Goal: Transaction & Acquisition: Book appointment/travel/reservation

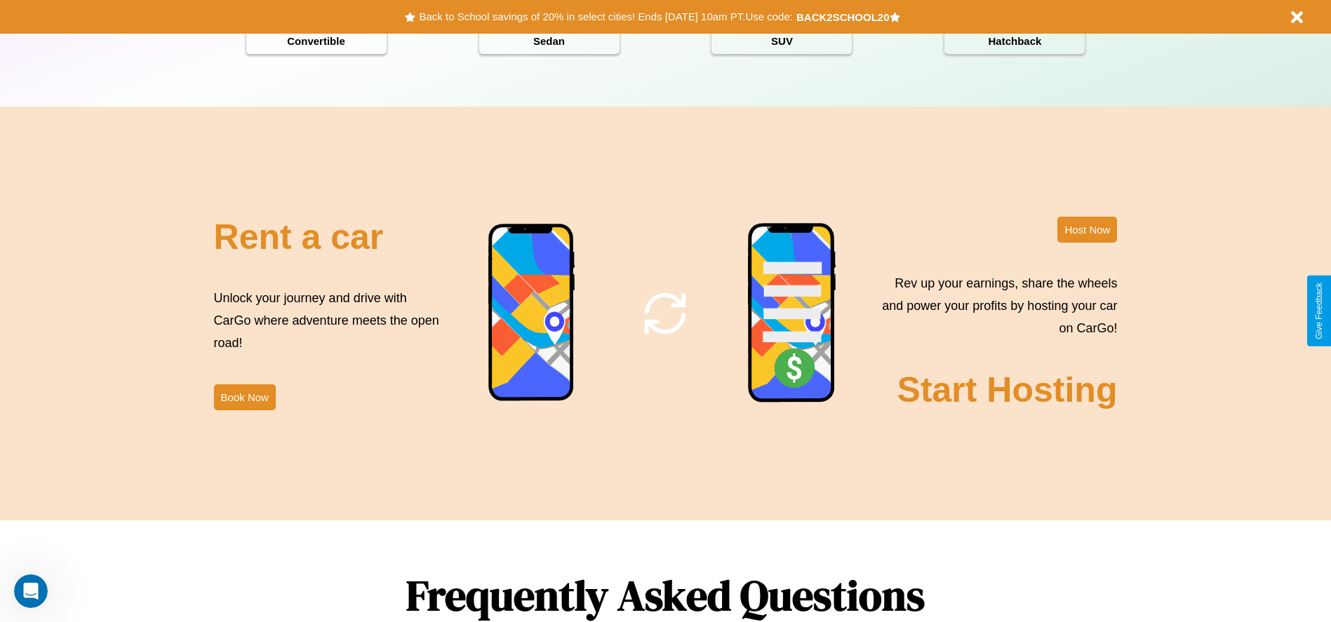
scroll to position [2013, 0]
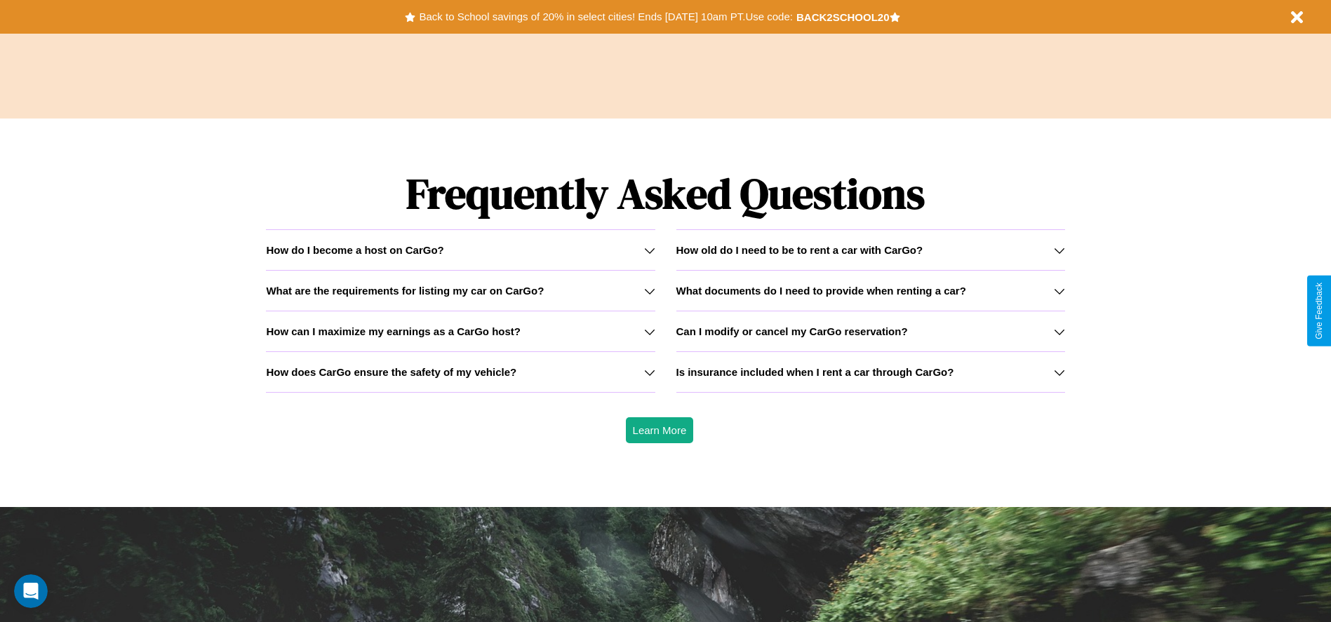
click at [1059, 331] on icon at bounding box center [1059, 331] width 11 height 11
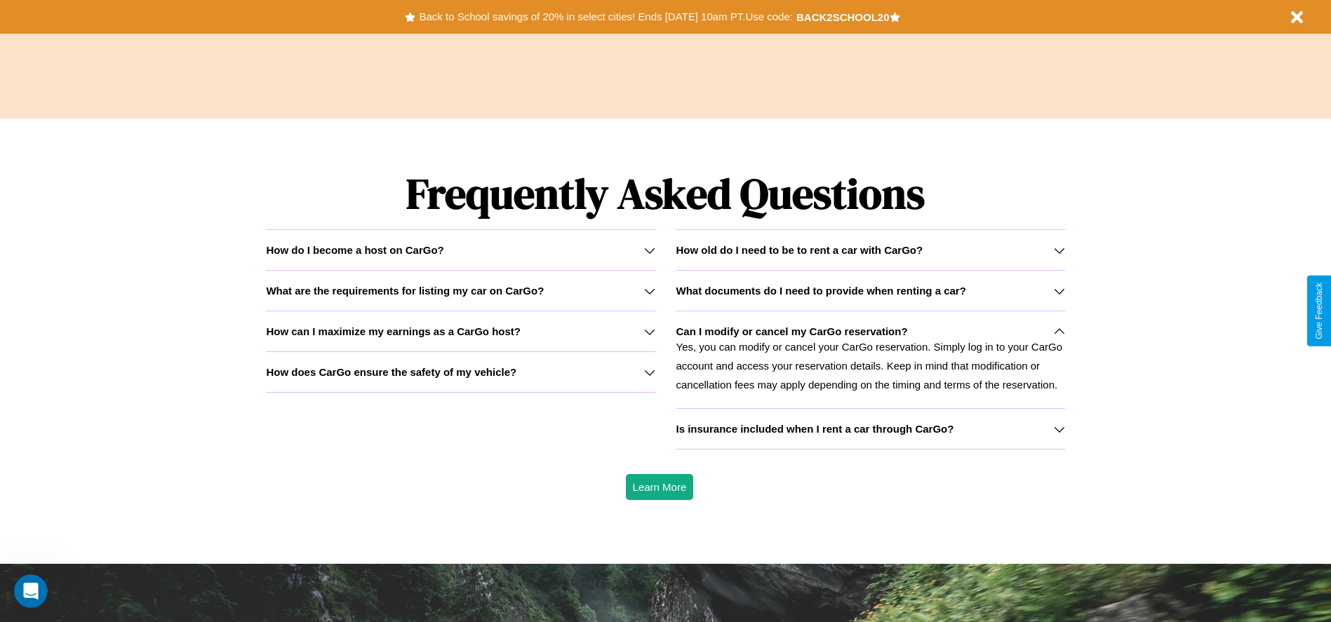
click at [870, 250] on h3 "How old do I need to be to rent a car with CarGo?" at bounding box center [799, 250] width 247 height 12
click at [1059, 331] on icon at bounding box center [1059, 331] width 11 height 11
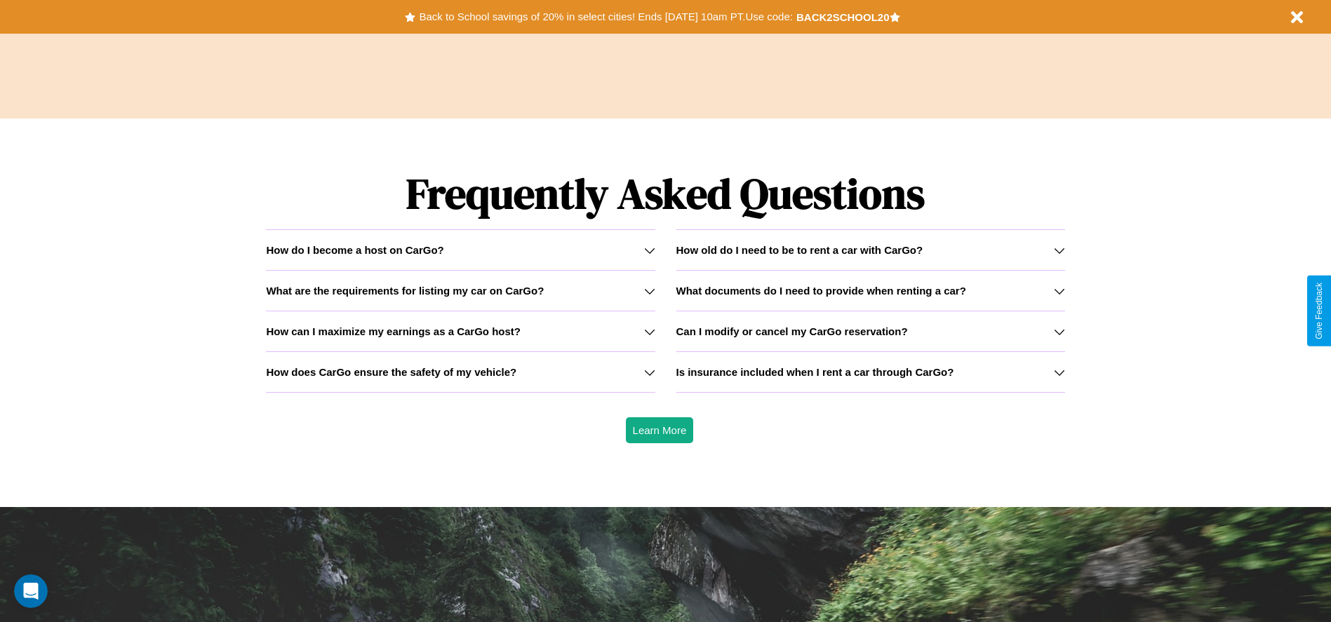
click at [870, 250] on h3 "How old do I need to be to rent a car with CarGo?" at bounding box center [799, 250] width 247 height 12
click at [649, 331] on icon at bounding box center [649, 331] width 11 height 11
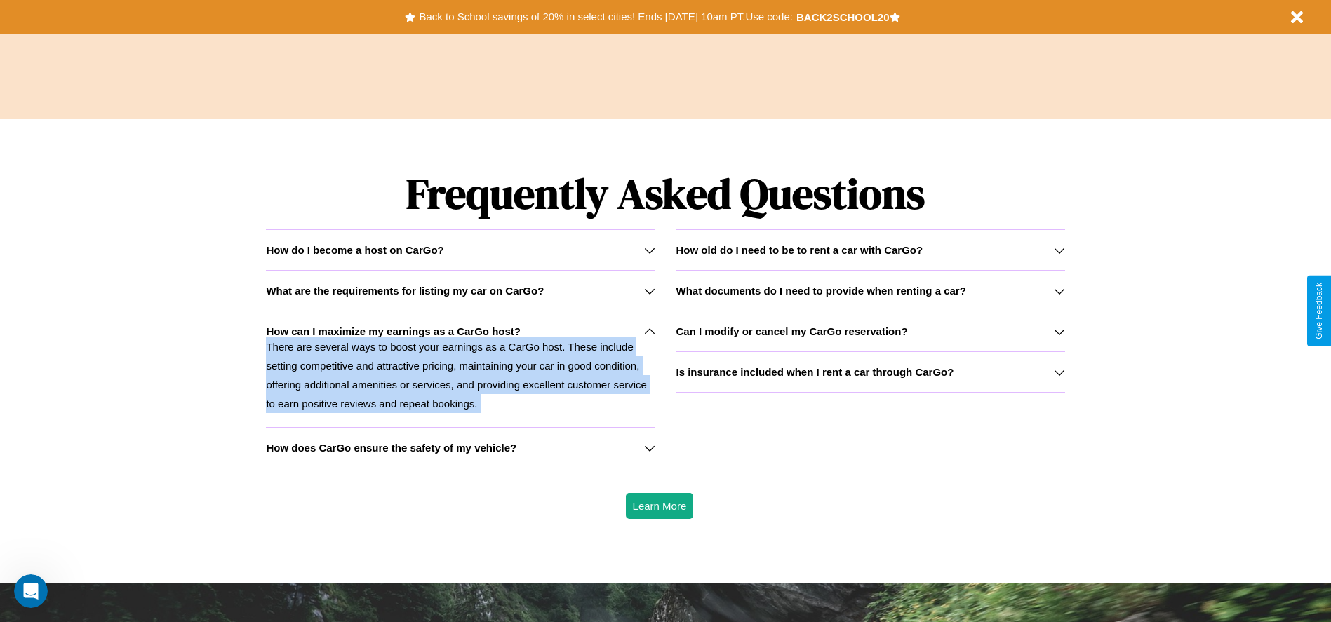
click at [460, 291] on h3 "What are the requirements for listing my car on CarGo?" at bounding box center [405, 291] width 278 height 12
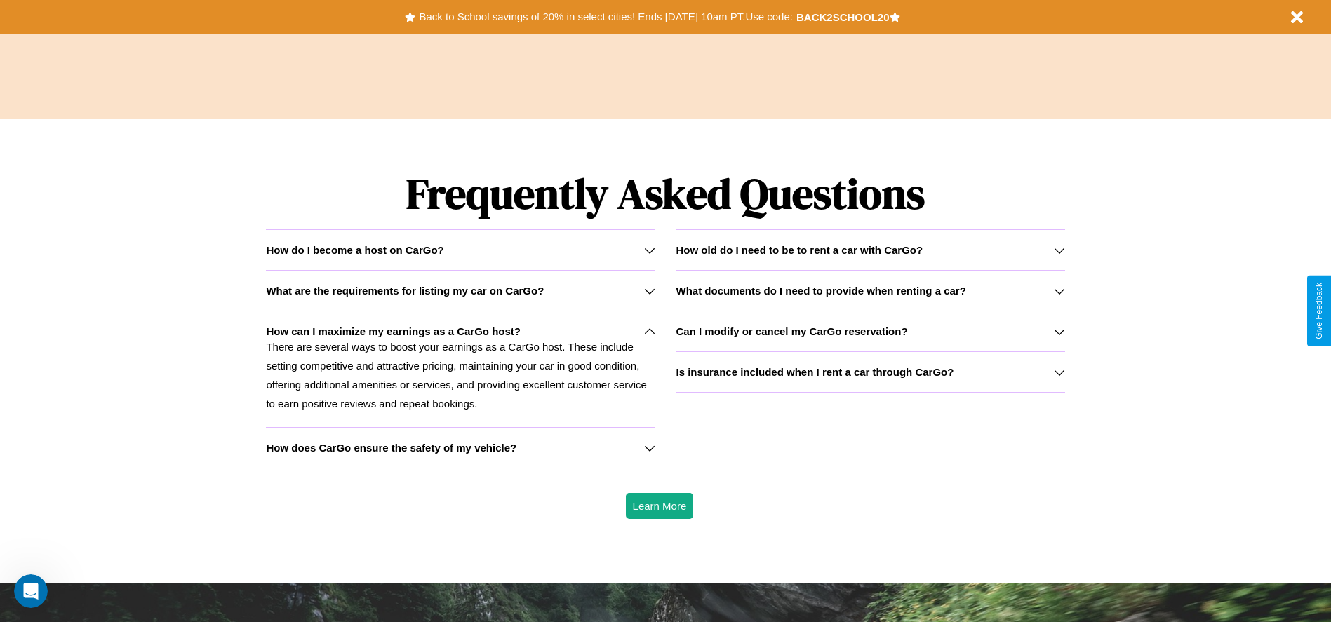
click at [1059, 291] on icon at bounding box center [1059, 291] width 11 height 11
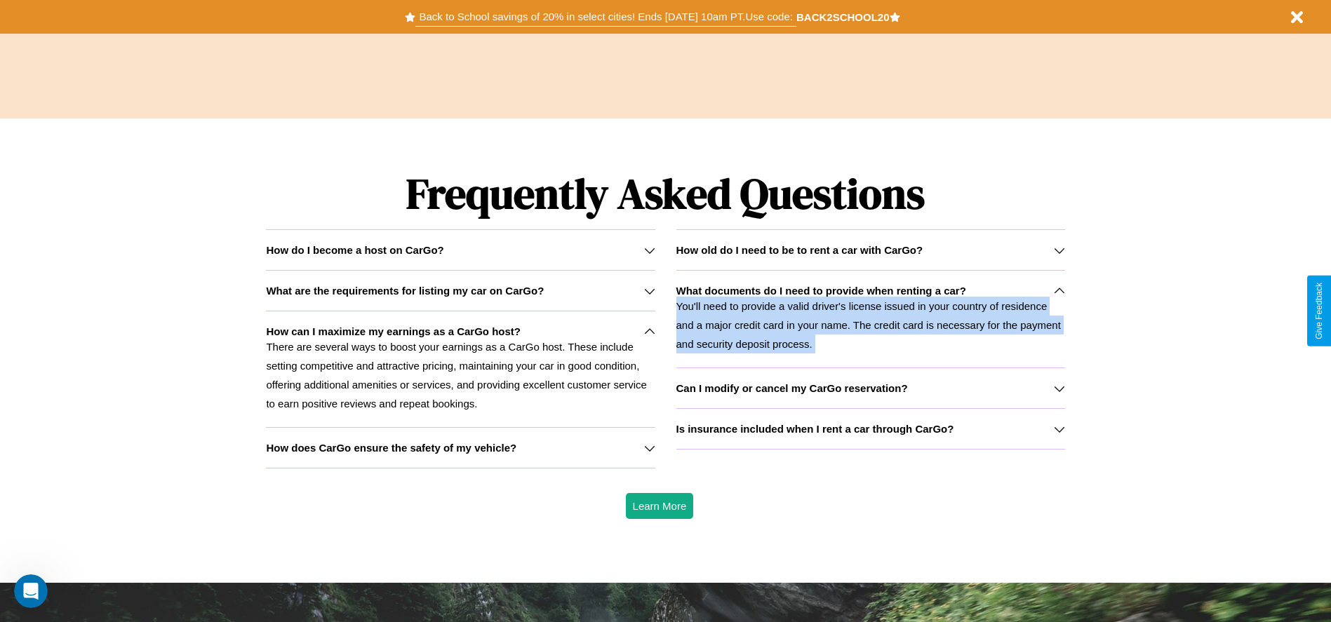
click at [606, 17] on button "Back to School savings of 20% in select cities! Ends 9/1 at 10am PT. Use code:" at bounding box center [605, 17] width 380 height 20
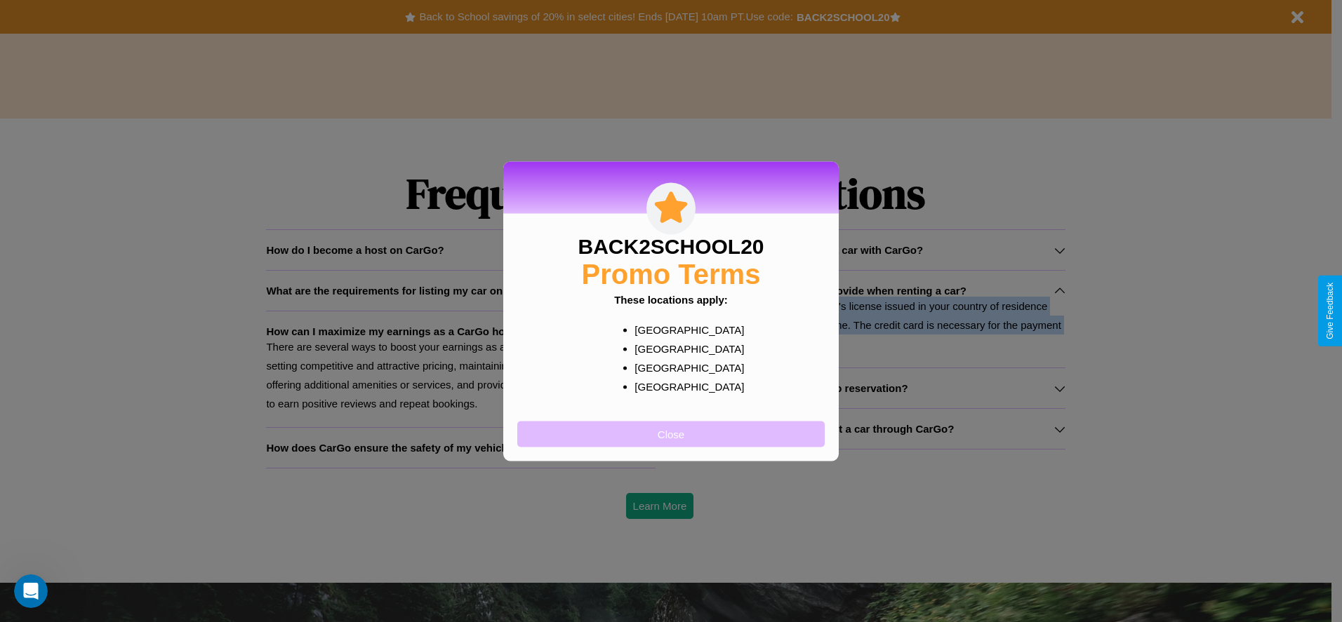
click at [671, 434] on button "Close" at bounding box center [670, 434] width 307 height 26
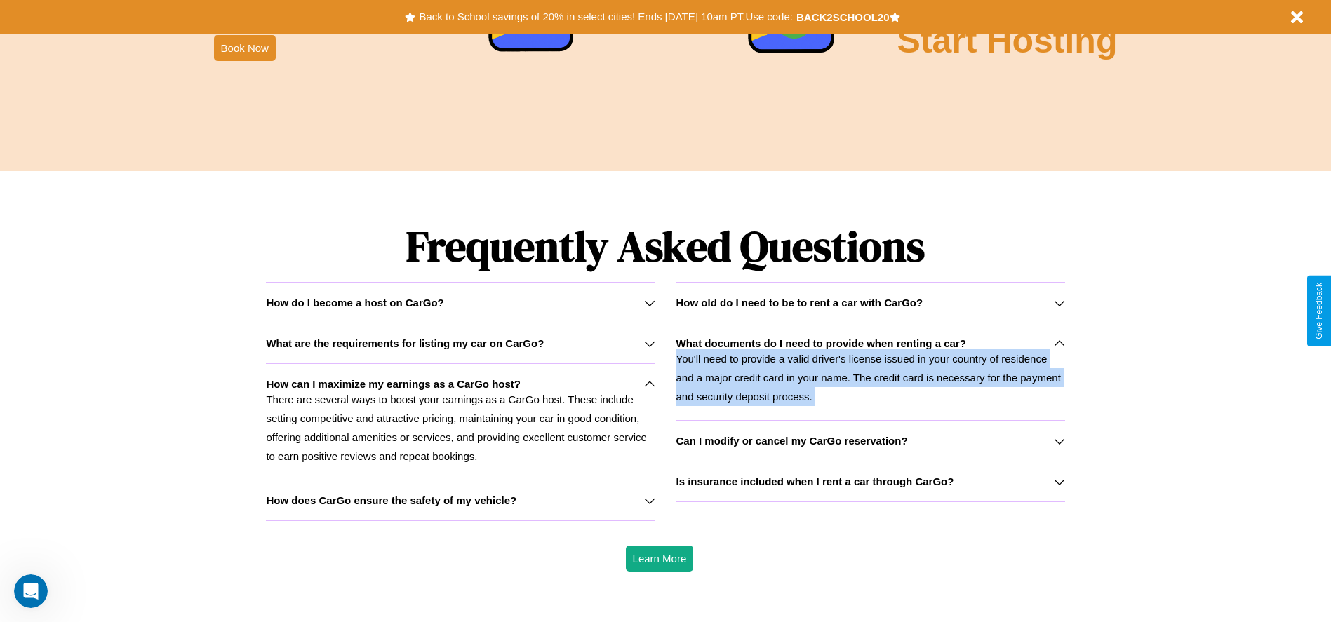
scroll to position [1697, 0]
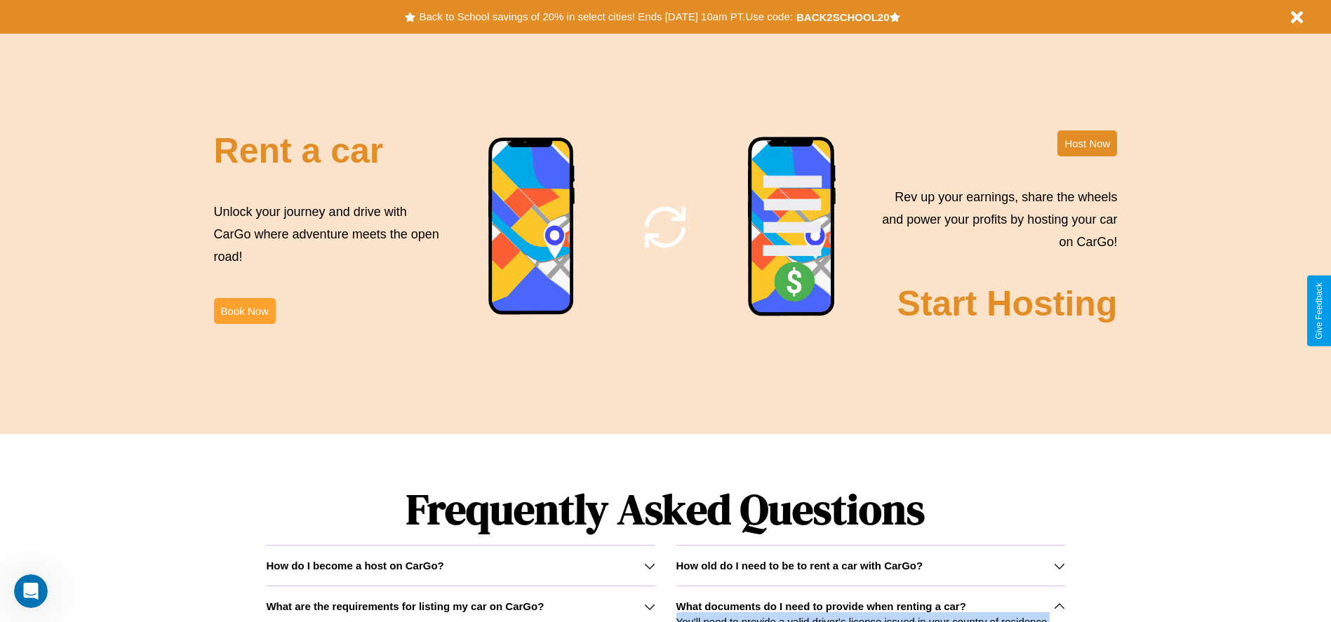
click at [244, 311] on button "Book Now" at bounding box center [245, 311] width 62 height 26
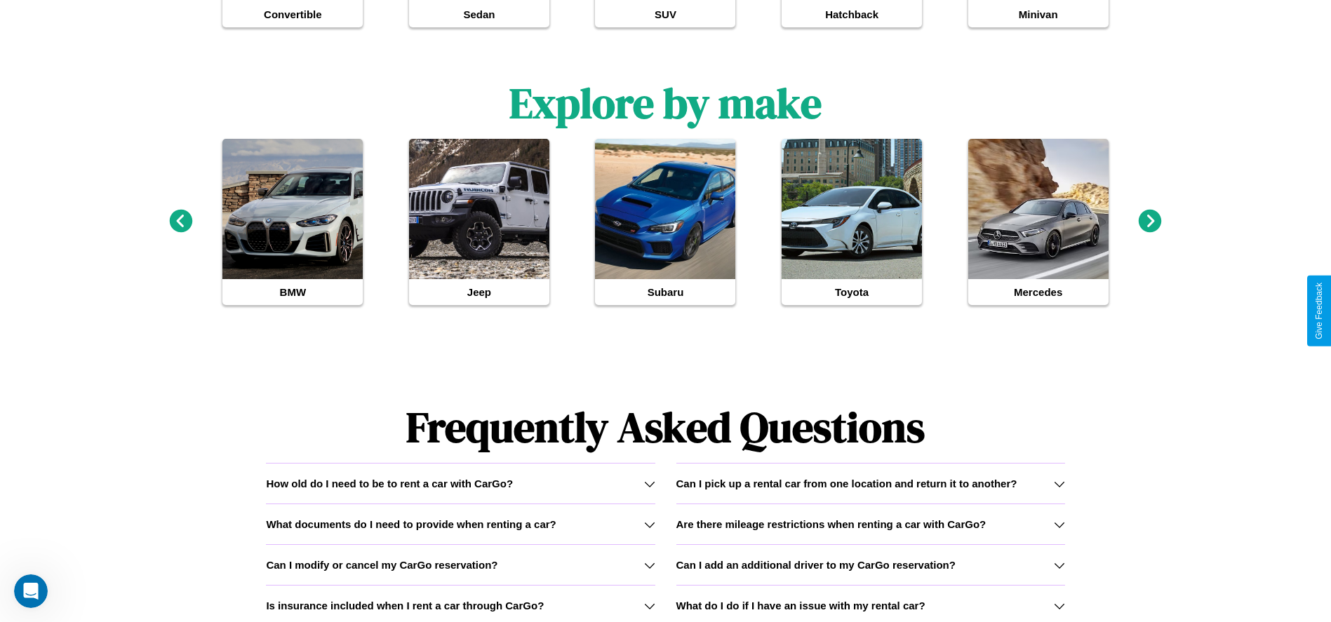
scroll to position [1528, 0]
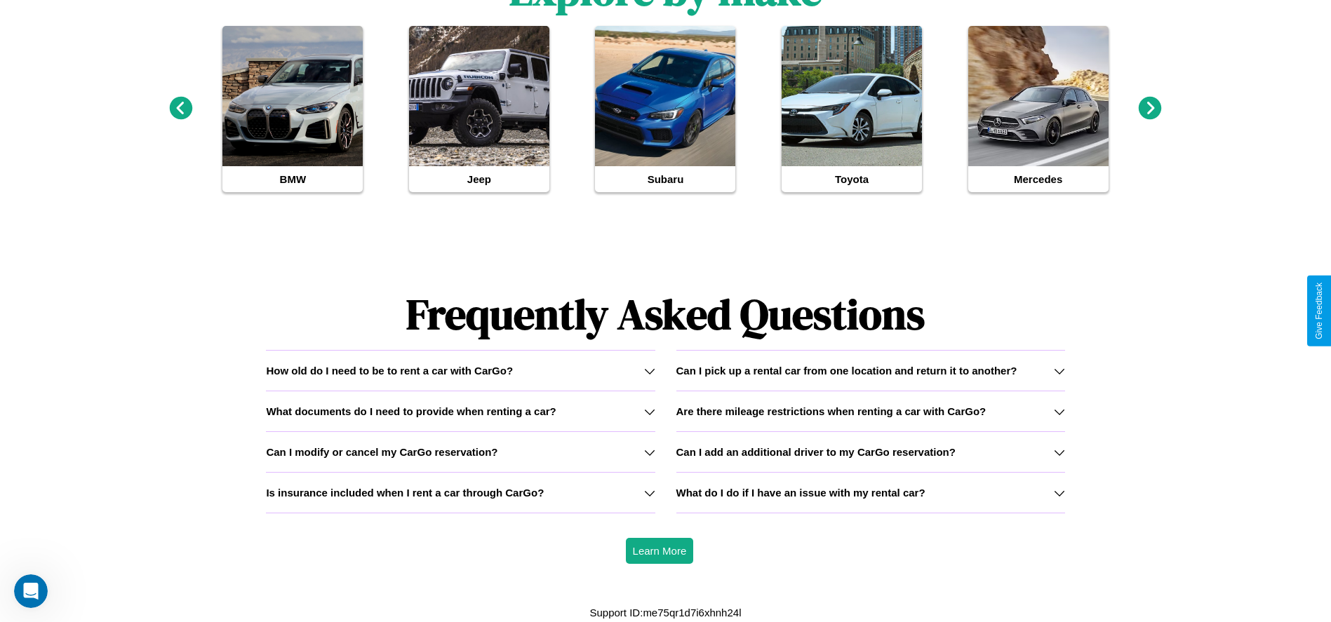
click at [870, 411] on h3 "Are there mileage restrictions when renting a car with CarGo?" at bounding box center [831, 412] width 310 height 12
click at [870, 493] on h3 "What do I do if I have an issue with my rental car?" at bounding box center [800, 493] width 249 height 12
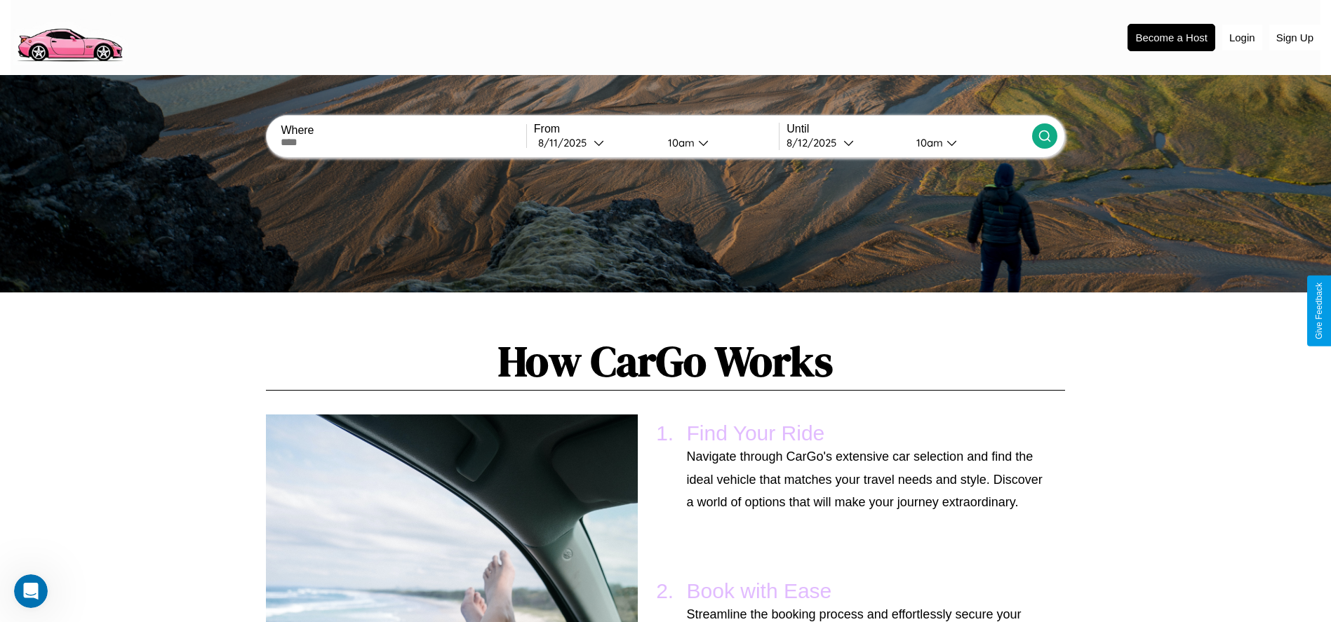
click at [403, 142] on input "text" at bounding box center [403, 142] width 245 height 11
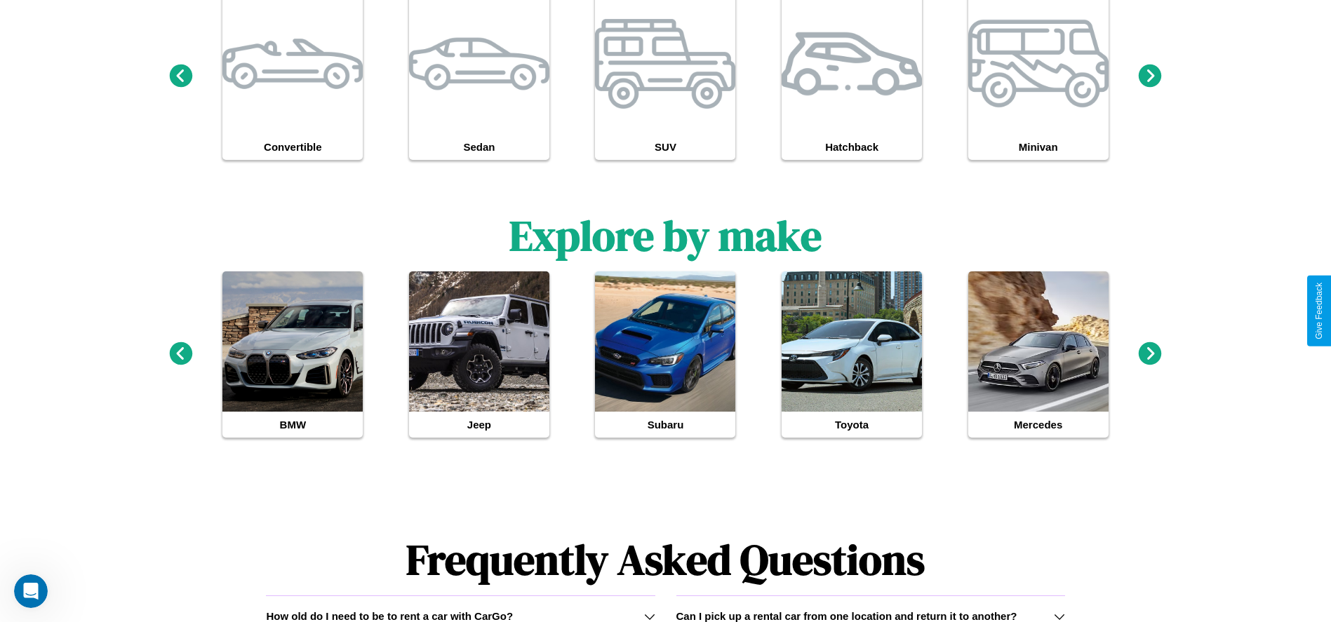
scroll to position [1283, 0]
click at [649, 616] on icon at bounding box center [649, 616] width 11 height 11
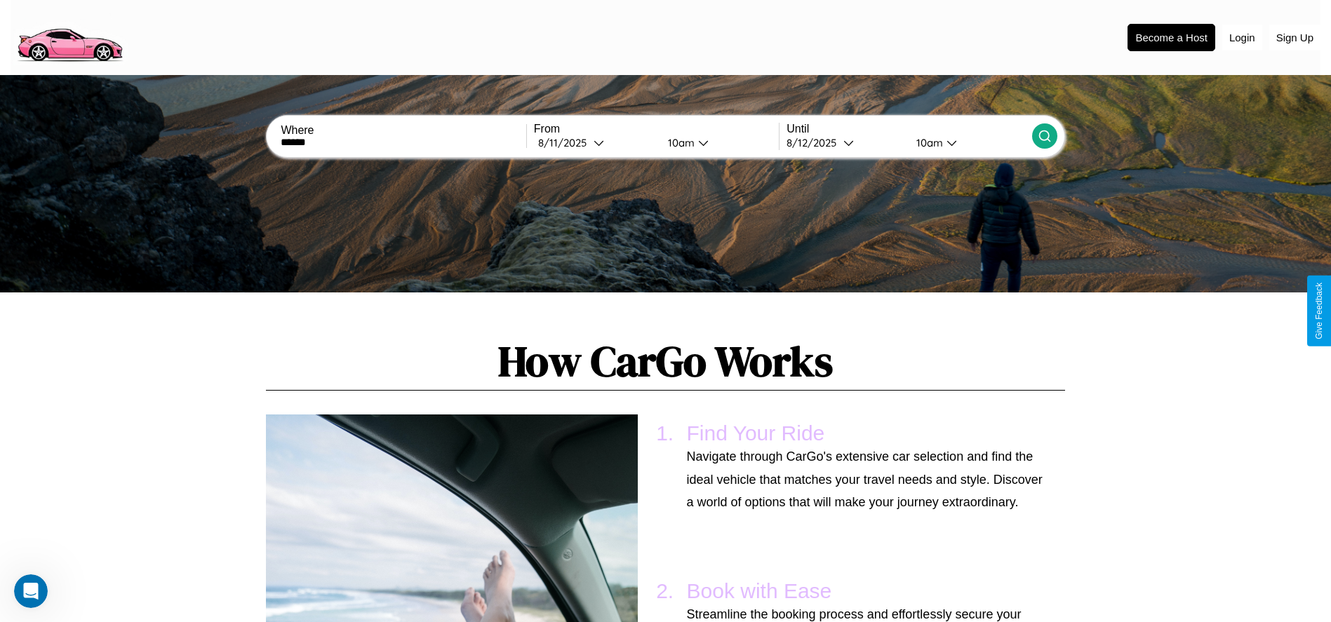
type input "******"
click at [595, 142] on icon at bounding box center [599, 143] width 11 height 11
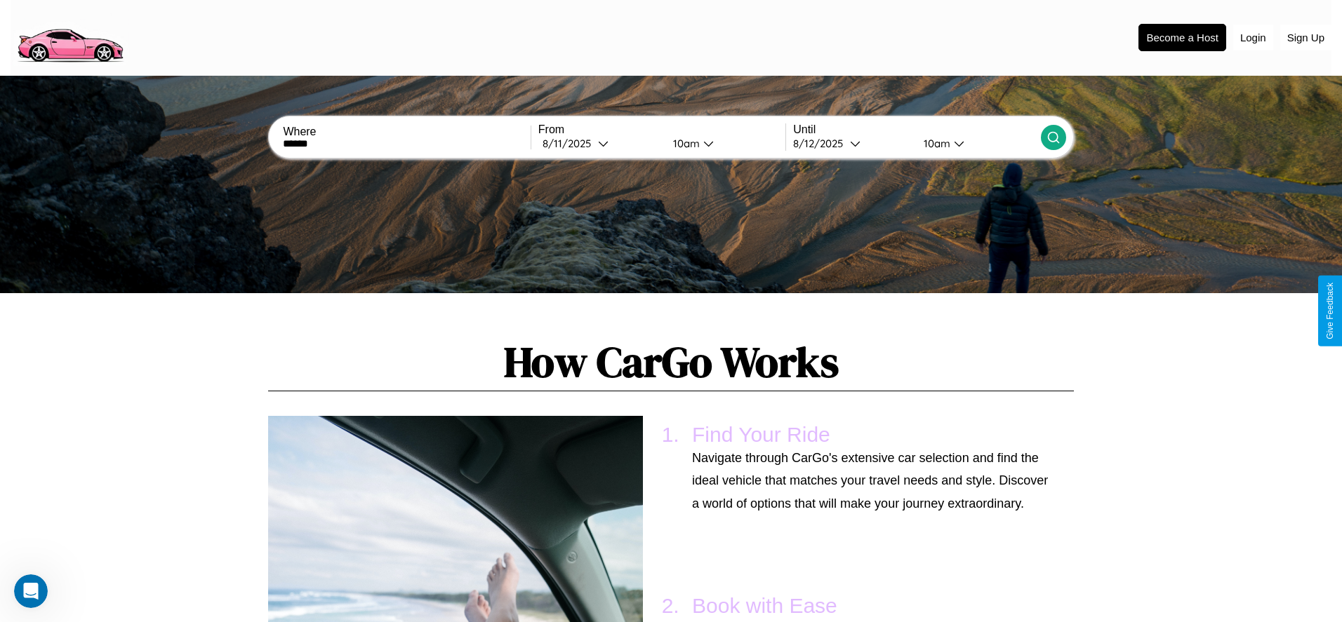
select select "*"
select select "****"
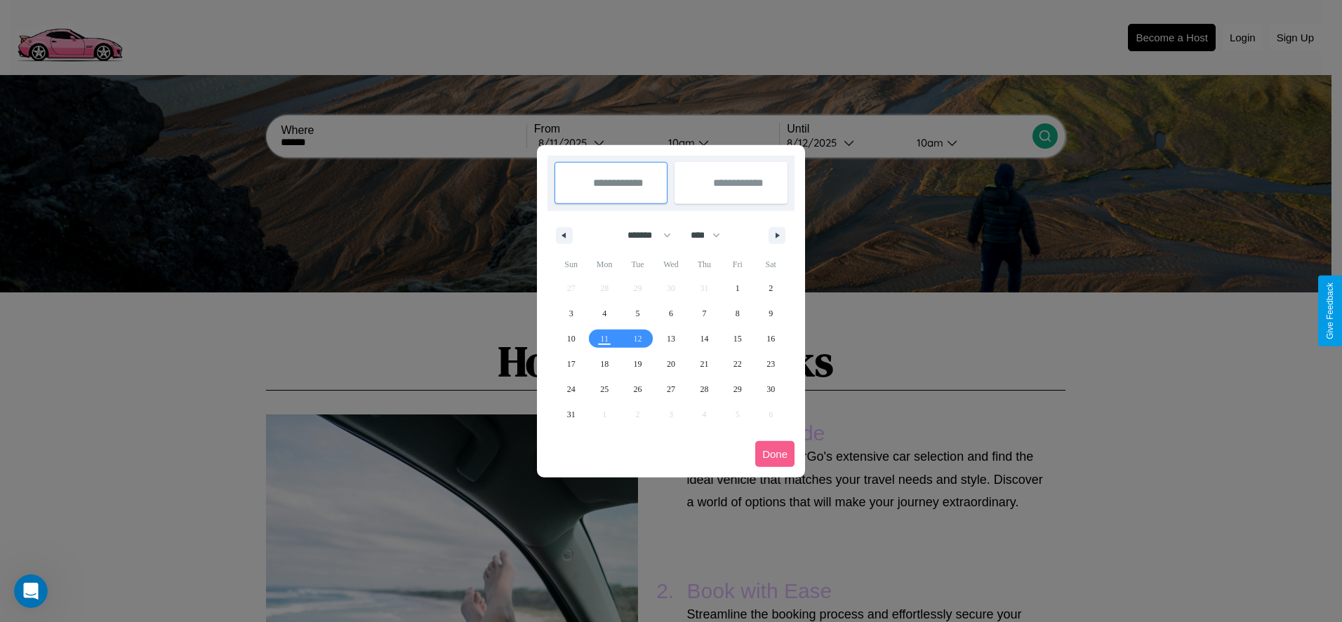
drag, startPoint x: 643, startPoint y: 235, endPoint x: 671, endPoint y: 281, distance: 54.2
click at [643, 235] on select "******* ******** ***** ***** *** **** **** ****** ********* ******* ******** **…" at bounding box center [647, 235] width 60 height 23
select select "*"
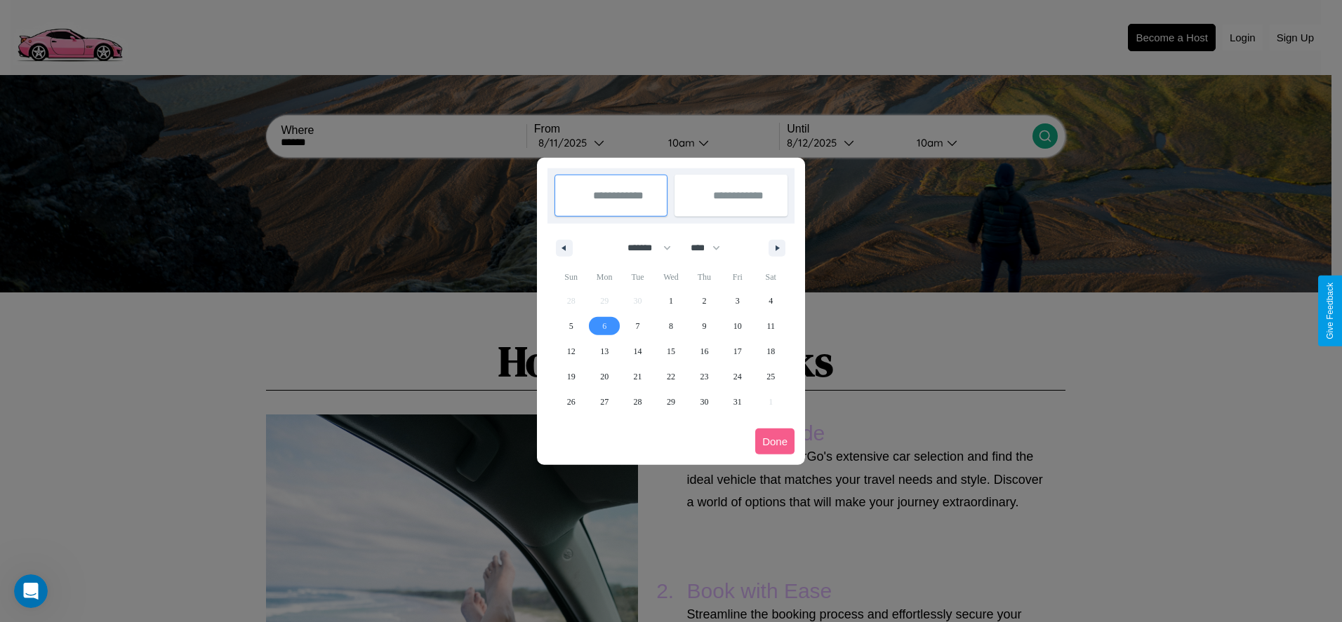
click at [604, 326] on span "6" at bounding box center [604, 326] width 4 height 25
type input "**********"
click at [704, 351] on span "16" at bounding box center [704, 351] width 8 height 25
type input "**********"
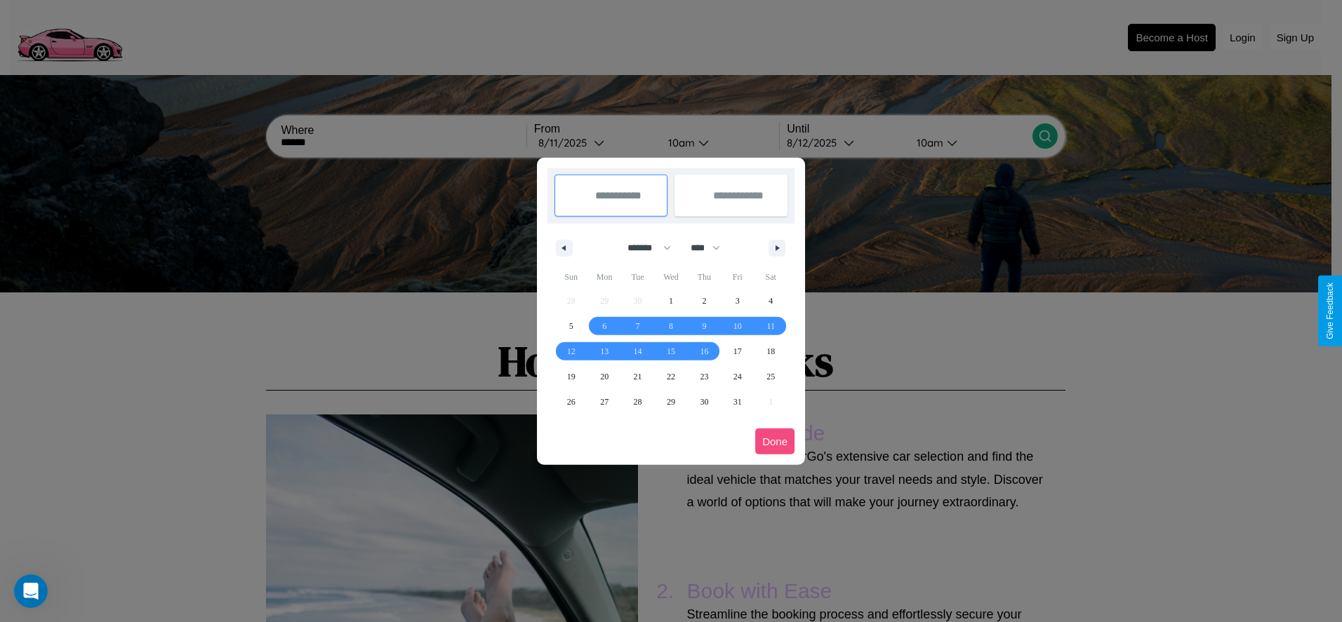
click at [775, 441] on button "Done" at bounding box center [774, 442] width 39 height 26
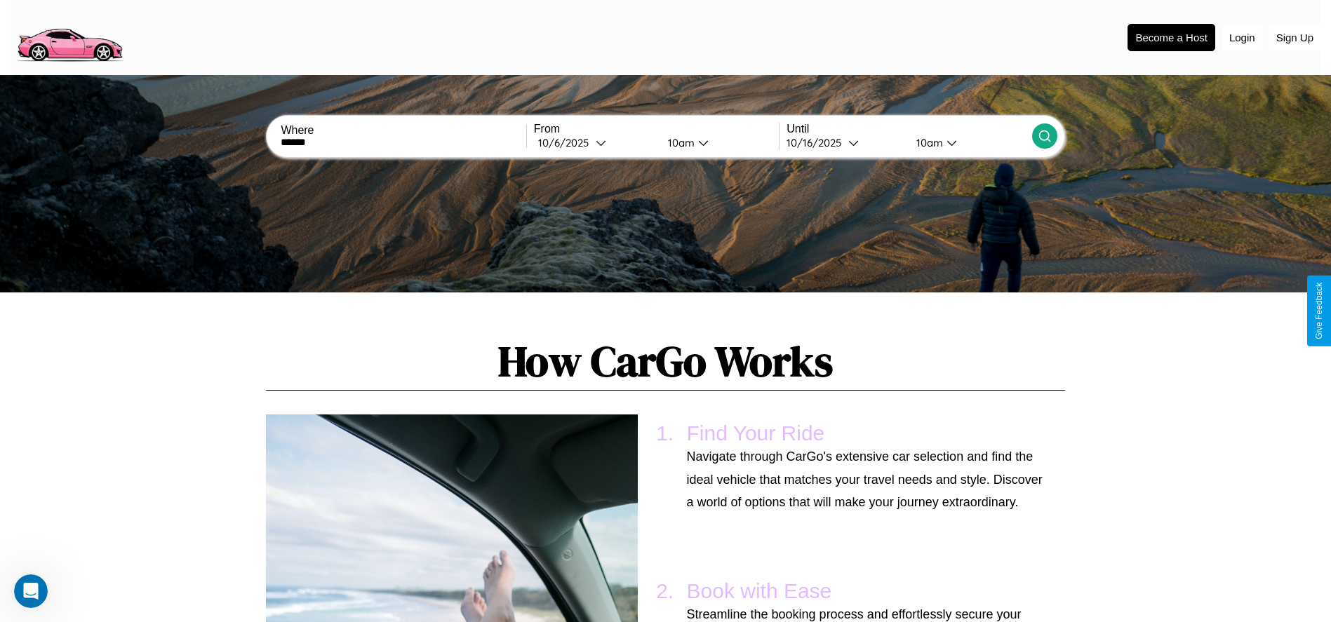
click at [1044, 136] on icon at bounding box center [1045, 136] width 14 height 14
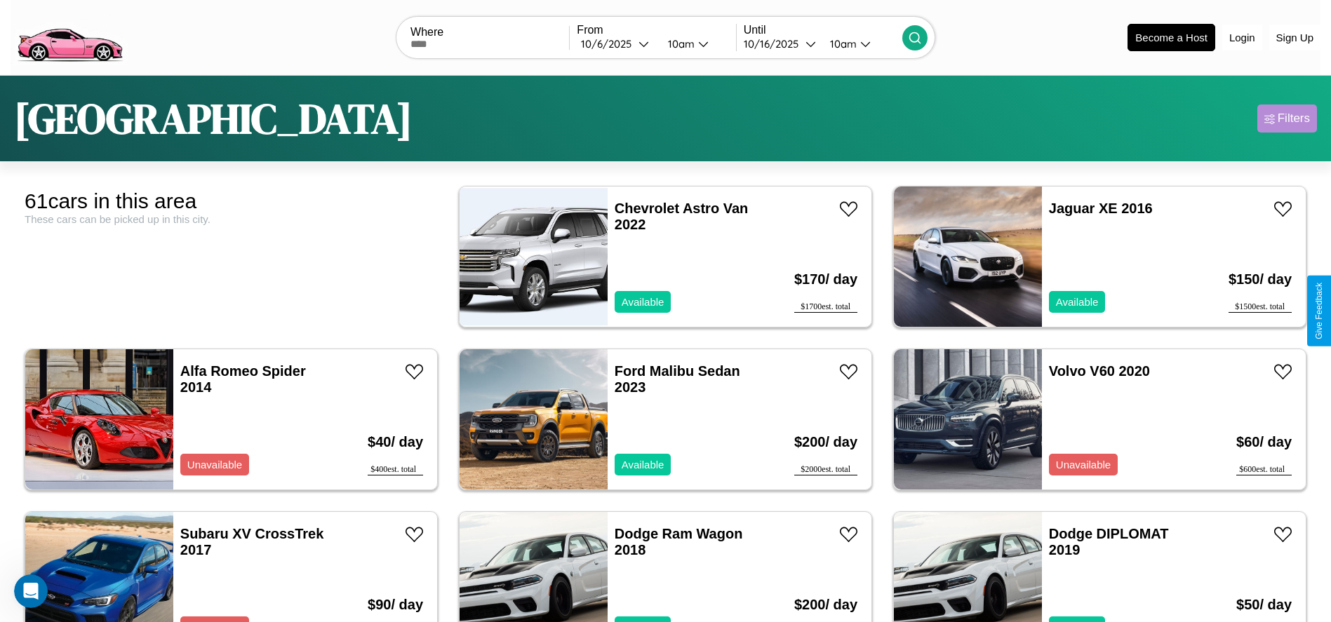
click at [1287, 119] on div "Filters" at bounding box center [1294, 119] width 32 height 14
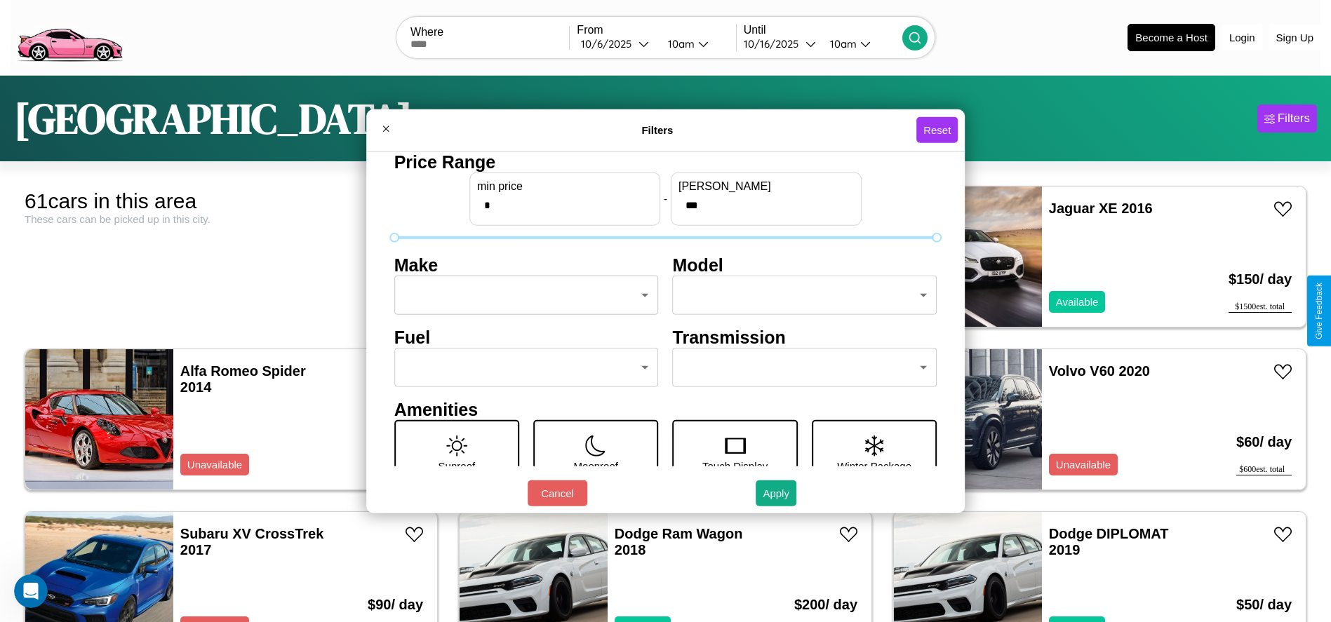
click at [522, 295] on body "CarGo Where From 10 / 6 / 2025 10am Until 10 / 16 / 2025 10am Become a Host Log…" at bounding box center [665, 354] width 1331 height 709
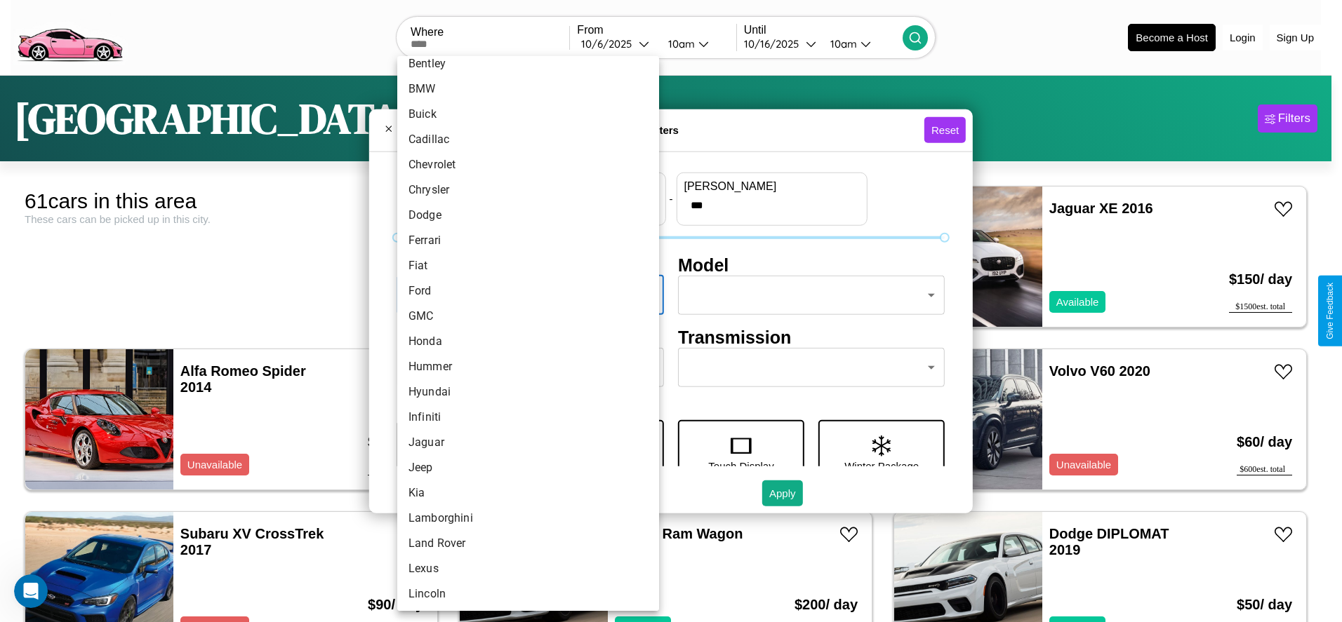
scroll to position [145, 0]
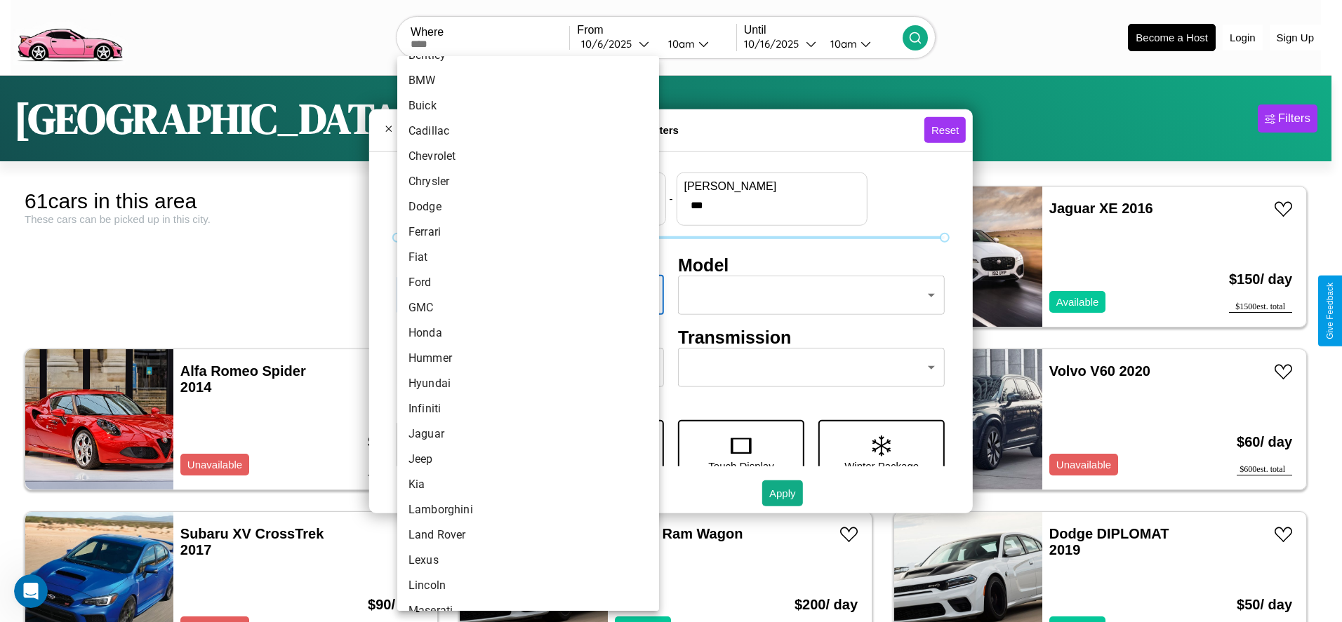
click at [523, 333] on li "Honda" at bounding box center [528, 333] width 262 height 25
type input "*****"
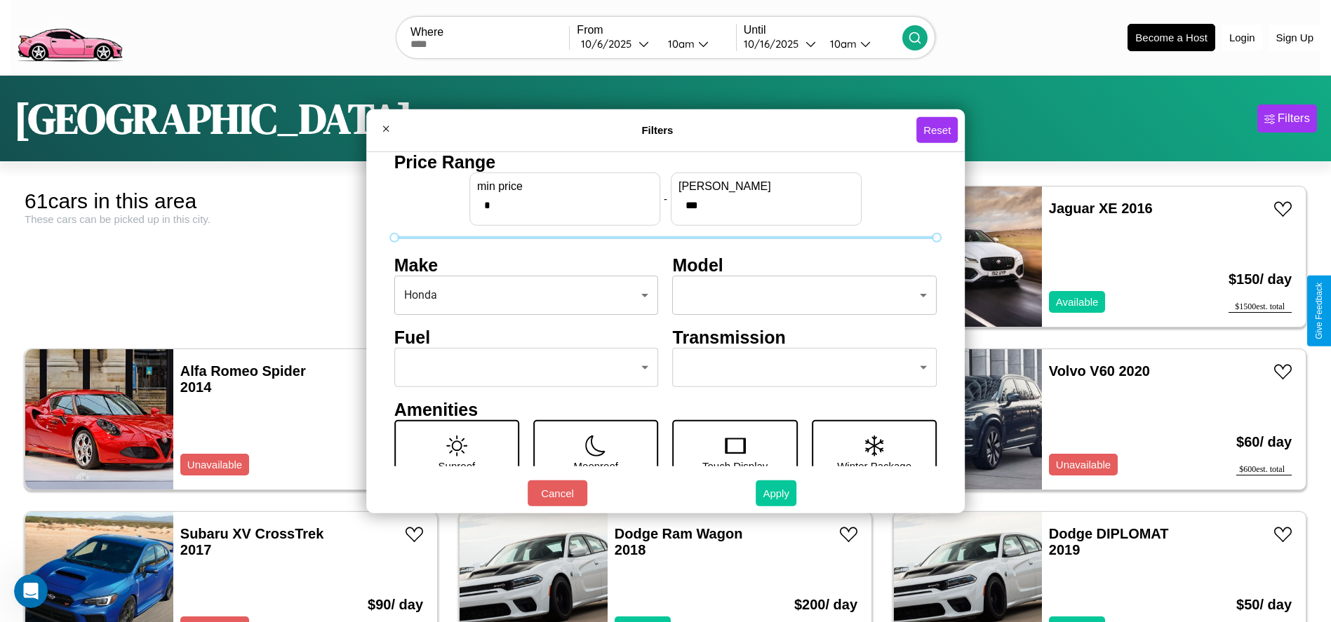
click at [777, 493] on button "Apply" at bounding box center [776, 494] width 41 height 26
